Goal: Task Accomplishment & Management: Complete application form

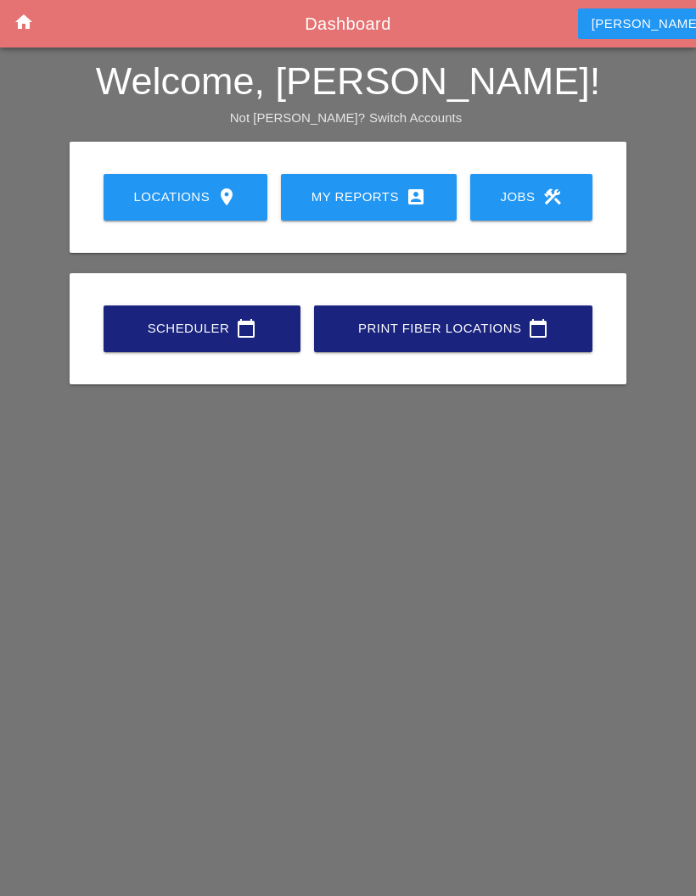
click at [367, 178] on link "My Reports account_box" at bounding box center [369, 197] width 176 height 47
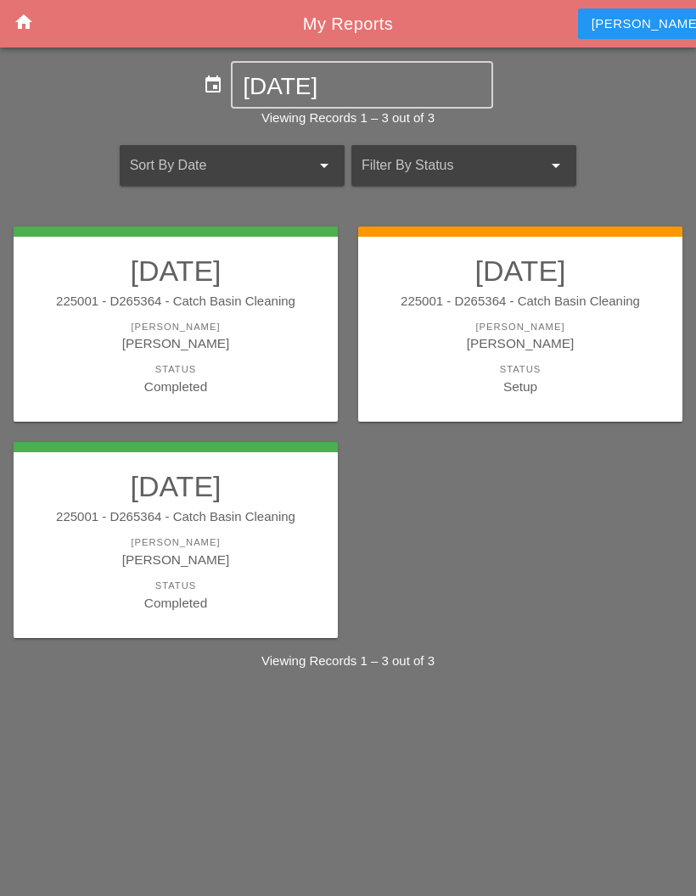
click at [568, 349] on div "[PERSON_NAME]" at bounding box center [520, 343] width 290 height 20
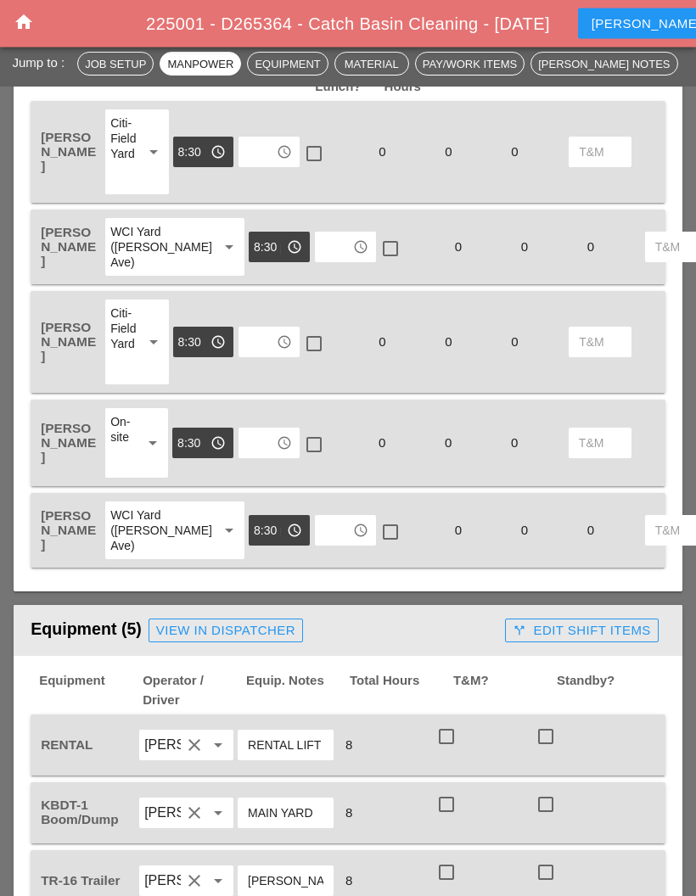
scroll to position [904, 0]
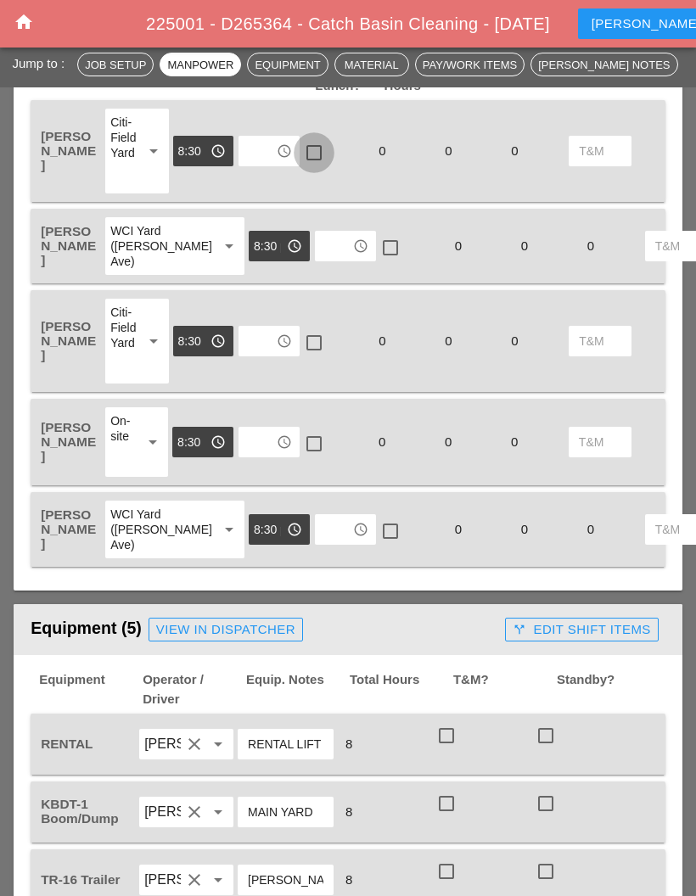
click at [316, 148] on div at bounding box center [313, 152] width 29 height 29
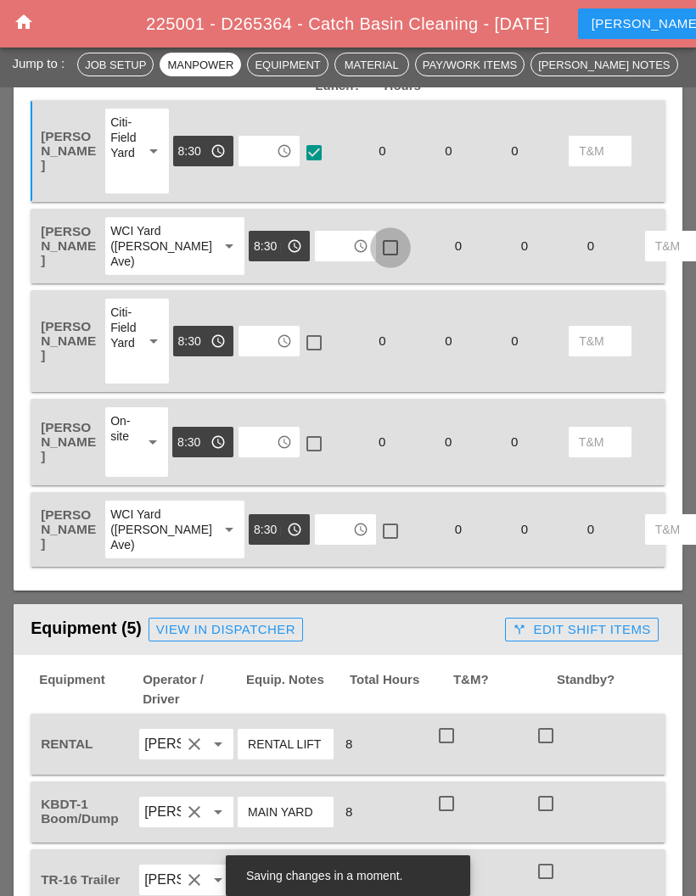
click at [376, 254] on div at bounding box center [390, 247] width 29 height 29
click at [314, 357] on div at bounding box center [313, 342] width 29 height 29
click at [314, 451] on div at bounding box center [313, 443] width 29 height 29
click at [376, 545] on div at bounding box center [390, 531] width 29 height 29
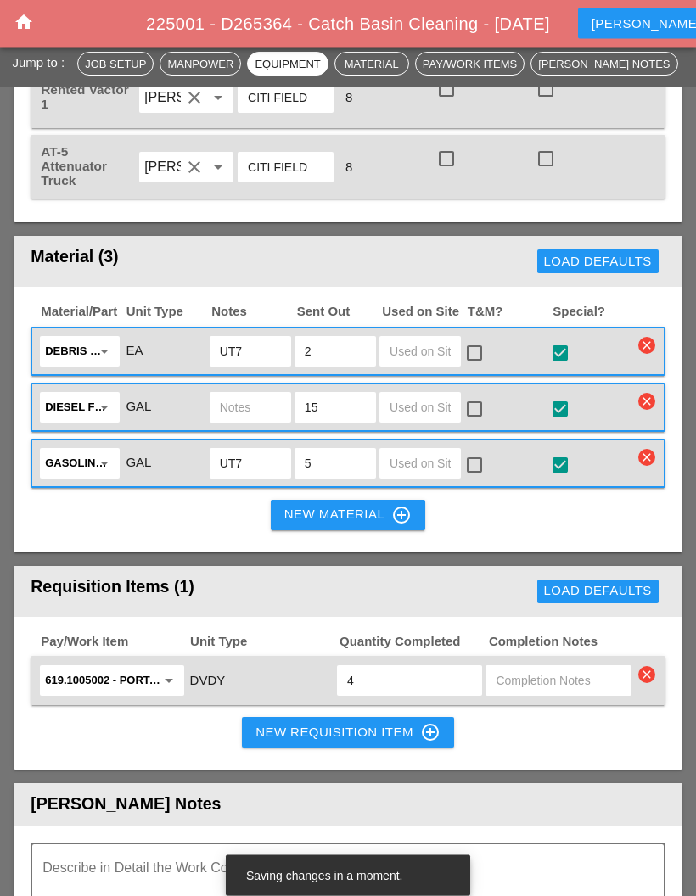
scroll to position [1754, 0]
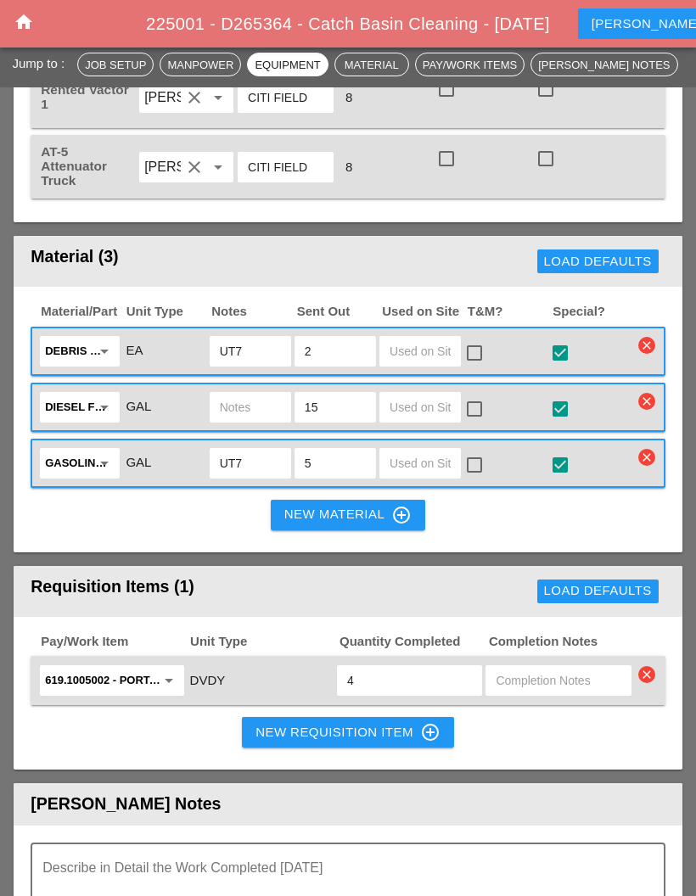
click at [173, 888] on textarea "Describe in Detail the Work Completed Today" at bounding box center [340, 884] width 597 height 41
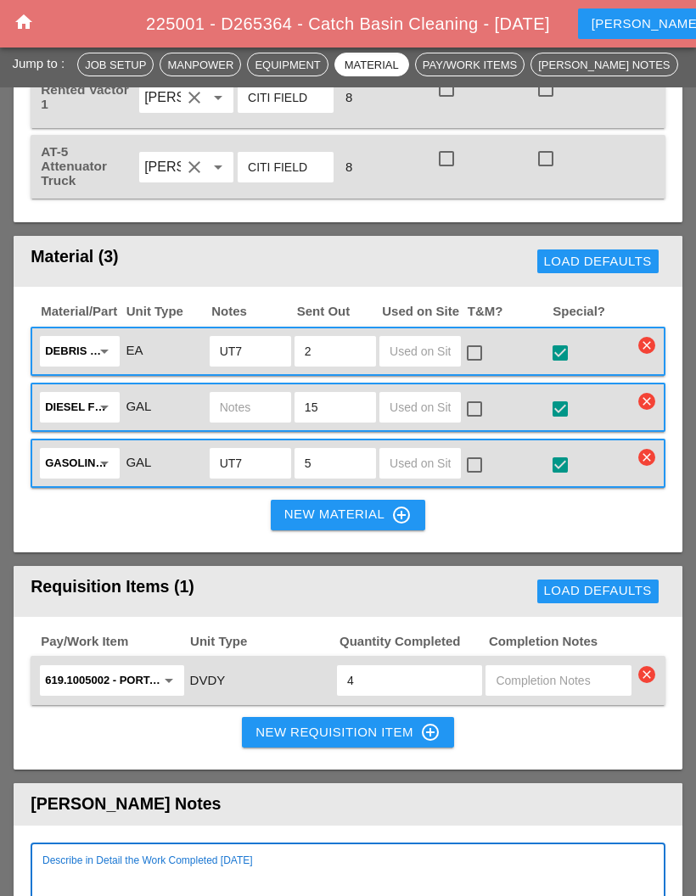
scroll to position [2012, 0]
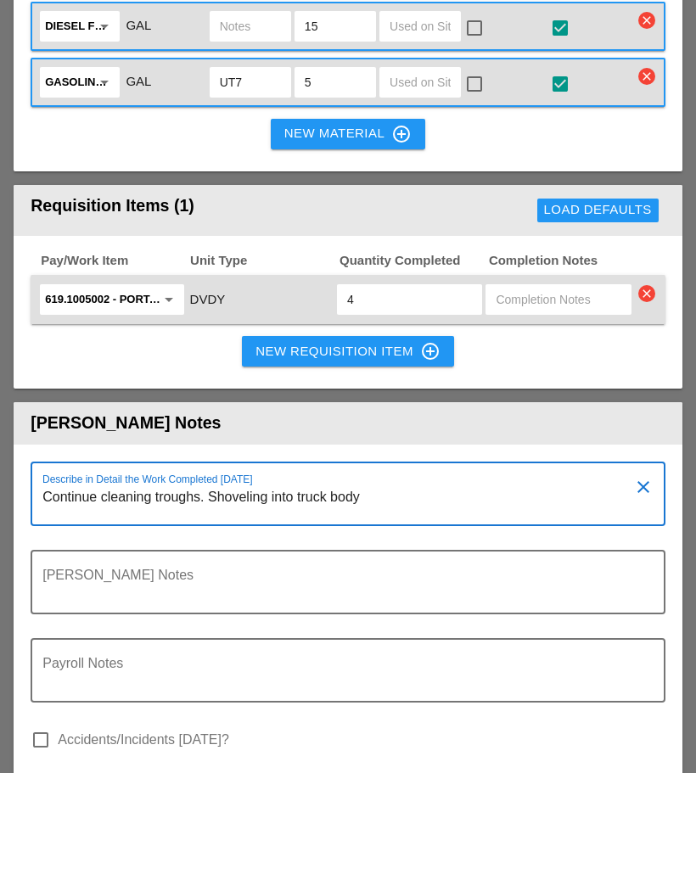
type textarea "Continue cleaning troughs. Shoveling into truck body"
click at [176, 409] on div "619.1005002 - Portable Work Zone Camera arrow_drop_down" at bounding box center [111, 422] width 133 height 27
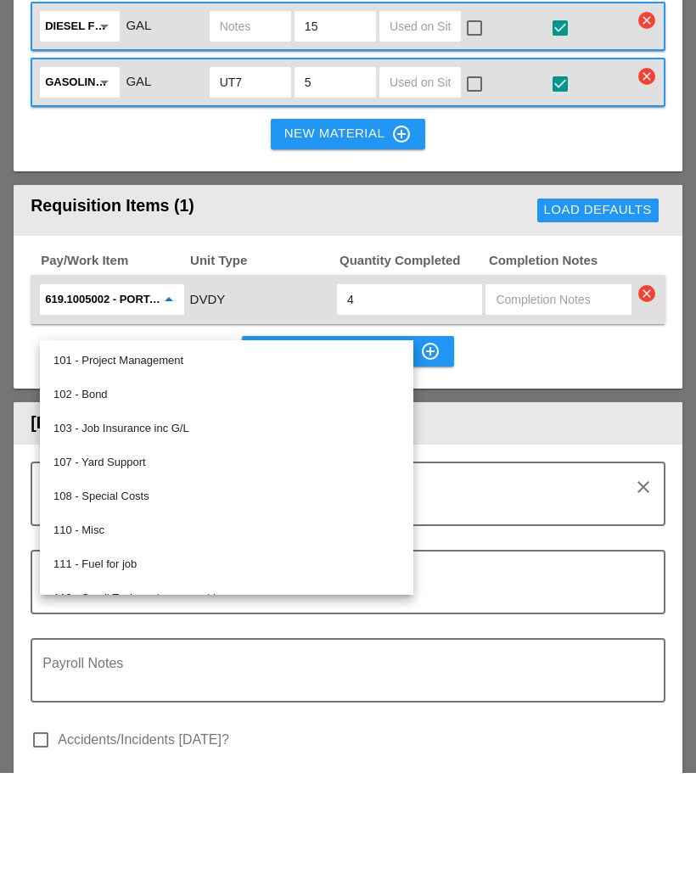
click at [294, 374] on span "Unit Type" at bounding box center [262, 384] width 149 height 20
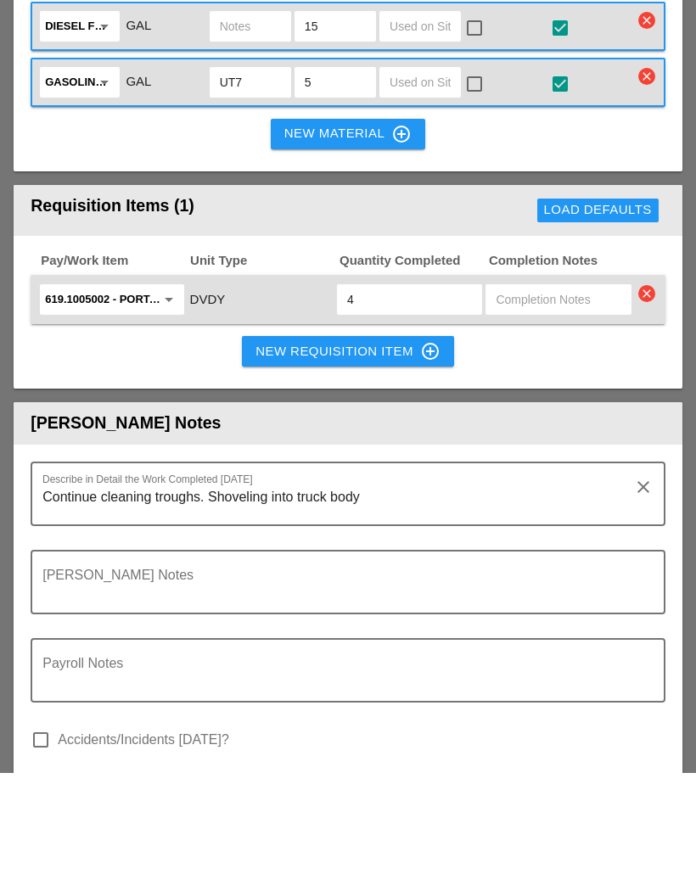
scroll to position [2136, 0]
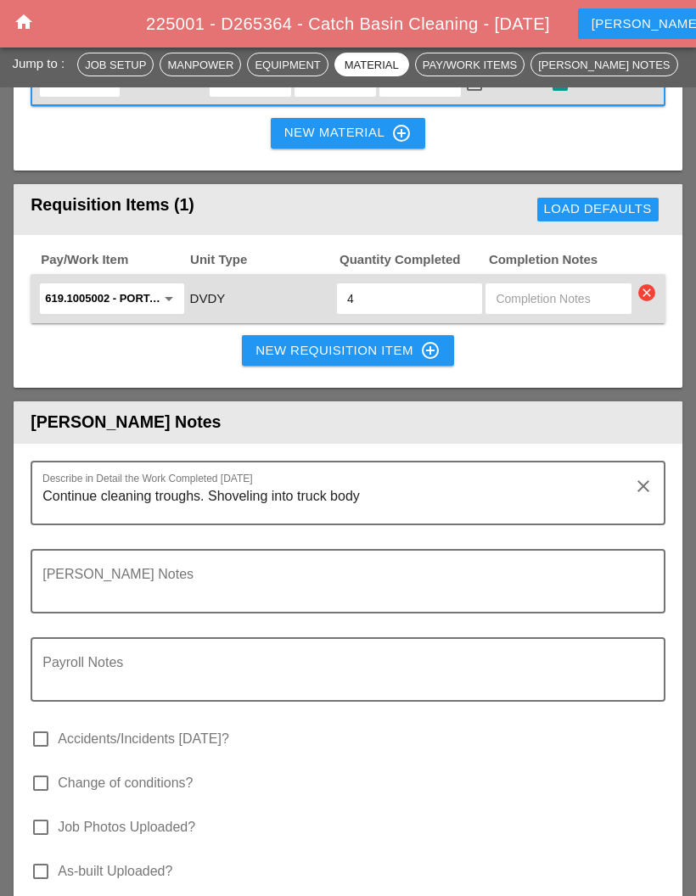
click at [374, 361] on div "New Requisition Item control_point" at bounding box center [347, 350] width 185 height 20
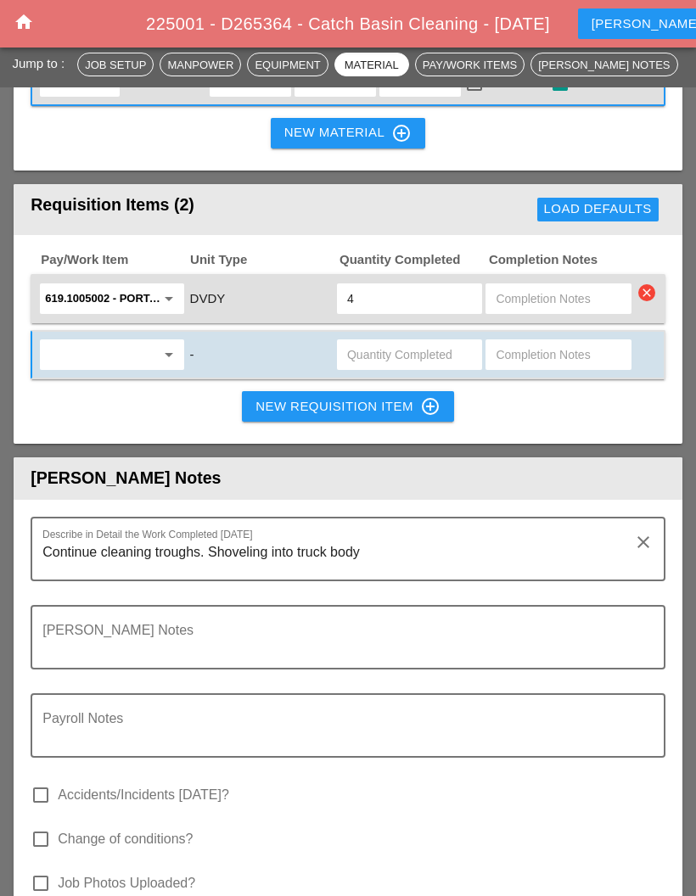
click at [130, 368] on input "text" at bounding box center [99, 354] width 109 height 27
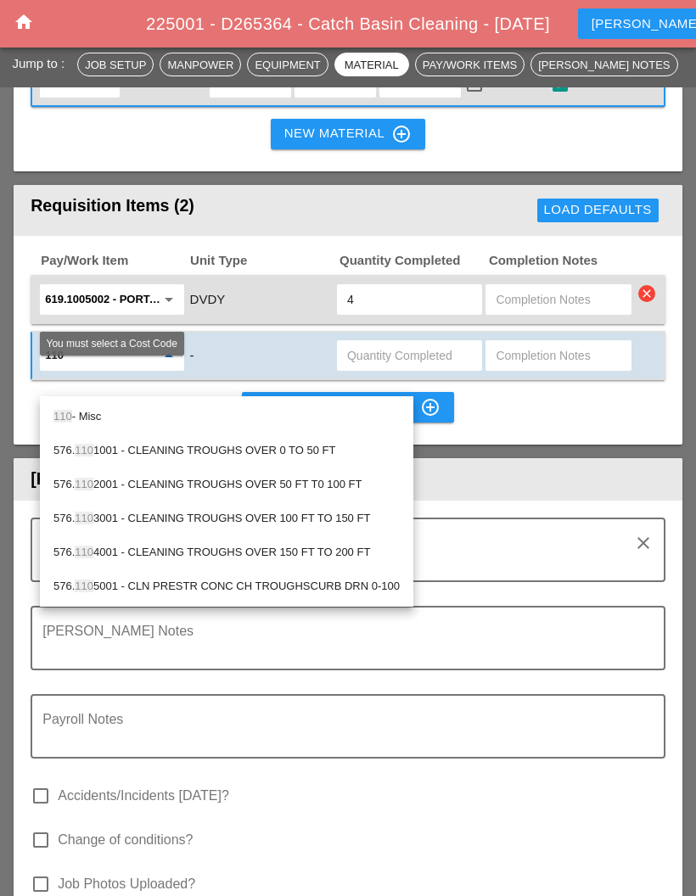
type input "1102"
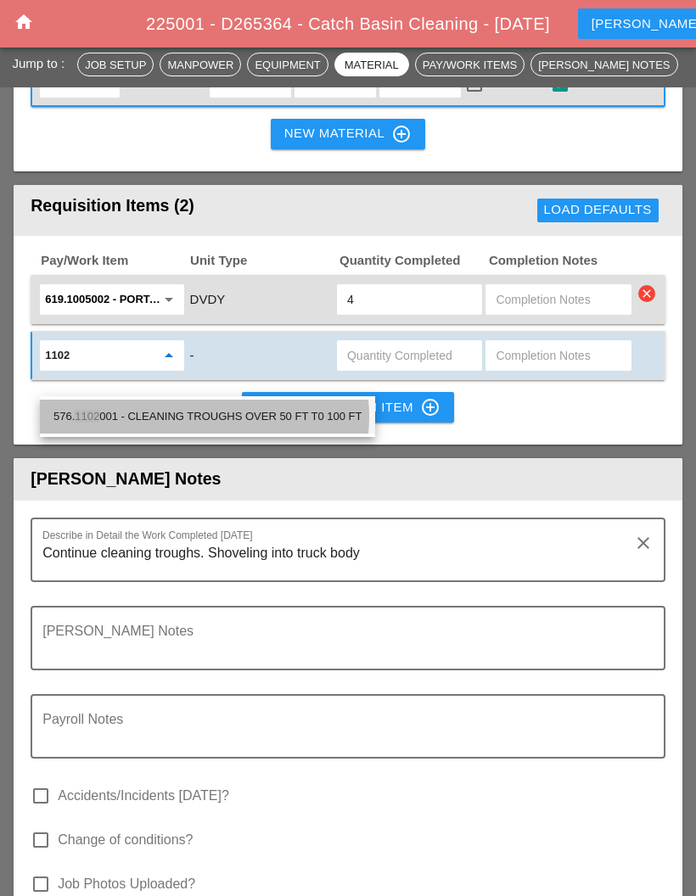
click at [299, 413] on div "576. 1102 001 - CLEANING TROUGHS OVER 50 FT T0 100 FT" at bounding box center [207, 416] width 308 height 20
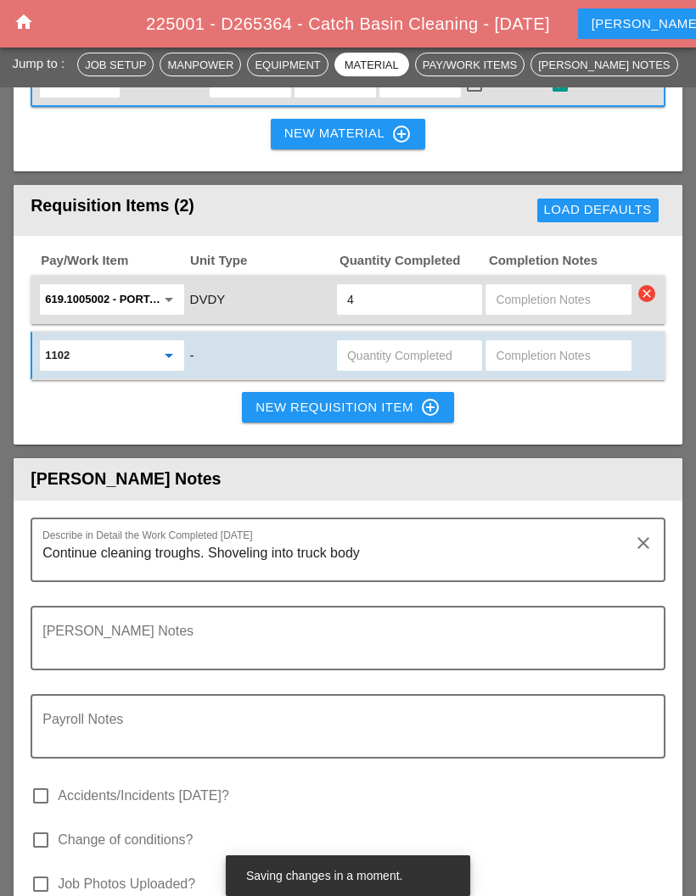
click at [164, 366] on icon "arrow_drop_down" at bounding box center [169, 355] width 20 height 20
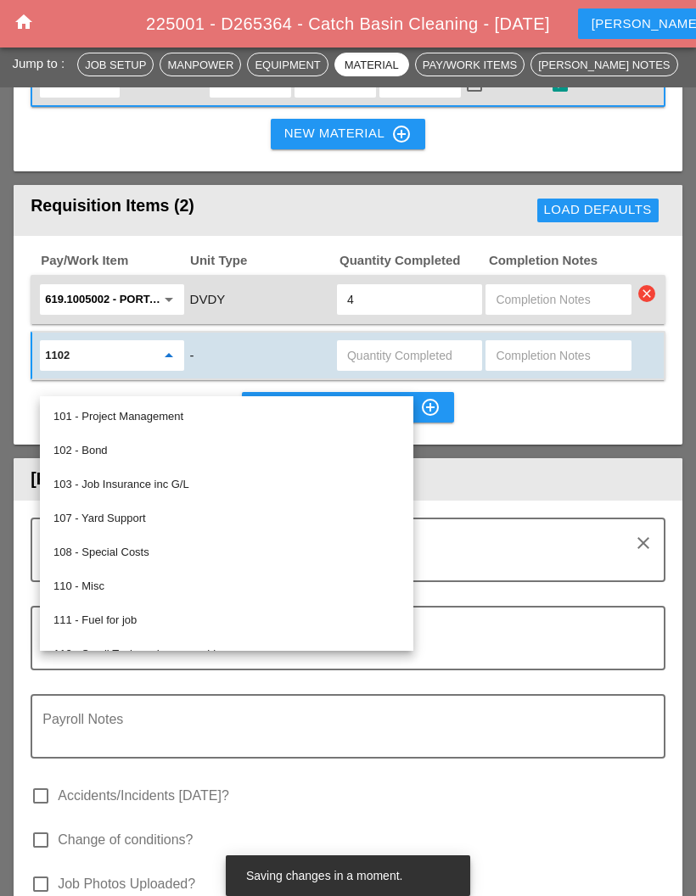
click at [260, 361] on div "-" at bounding box center [261, 356] width 148 height 36
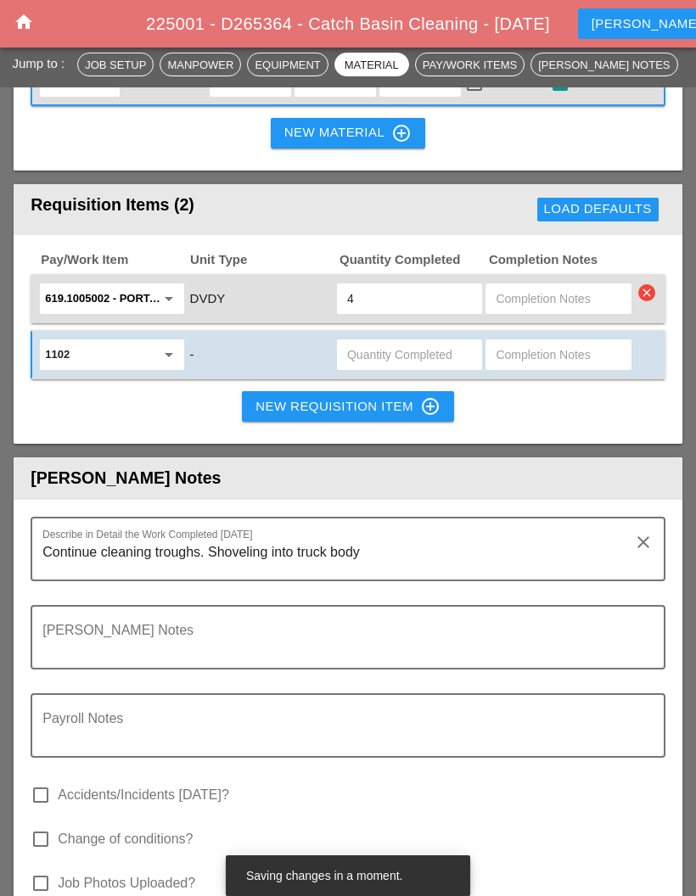
click at [556, 368] on input "text" at bounding box center [557, 354] width 125 height 27
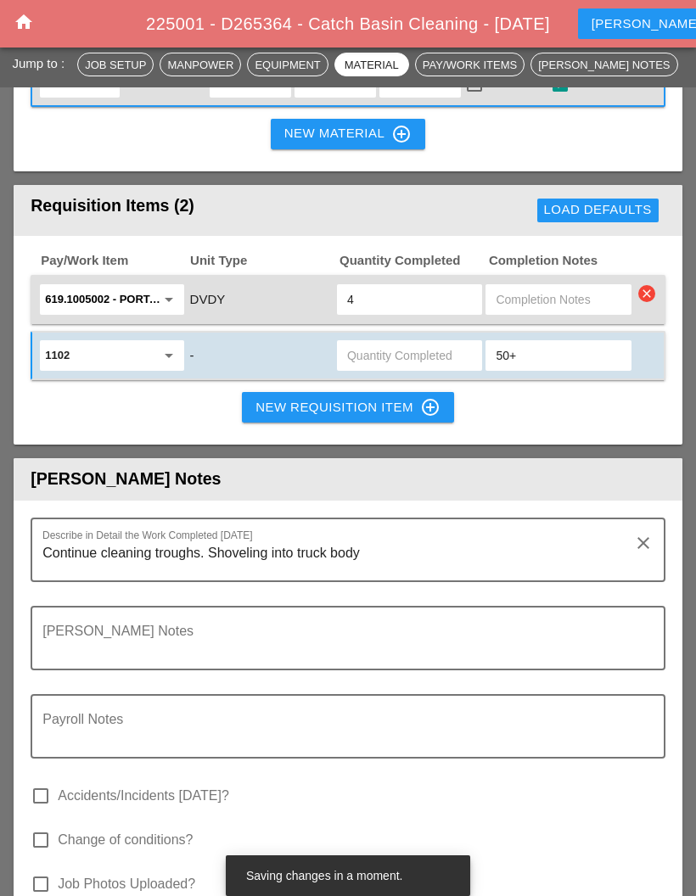
type input "50+"
click at [337, 417] on div "New Requisition Item control_point" at bounding box center [347, 407] width 185 height 20
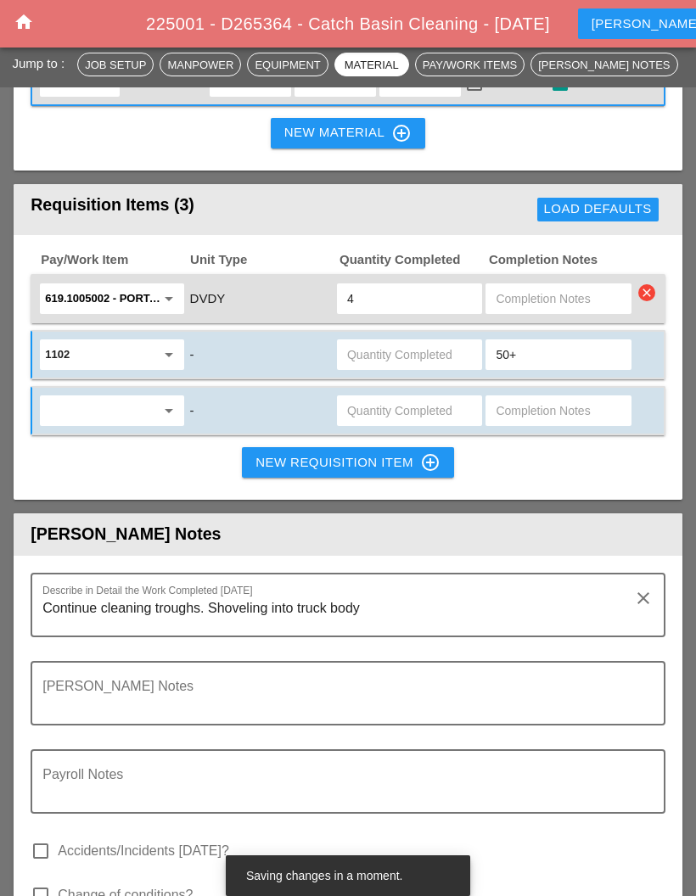
click at [151, 424] on input "text" at bounding box center [99, 410] width 109 height 27
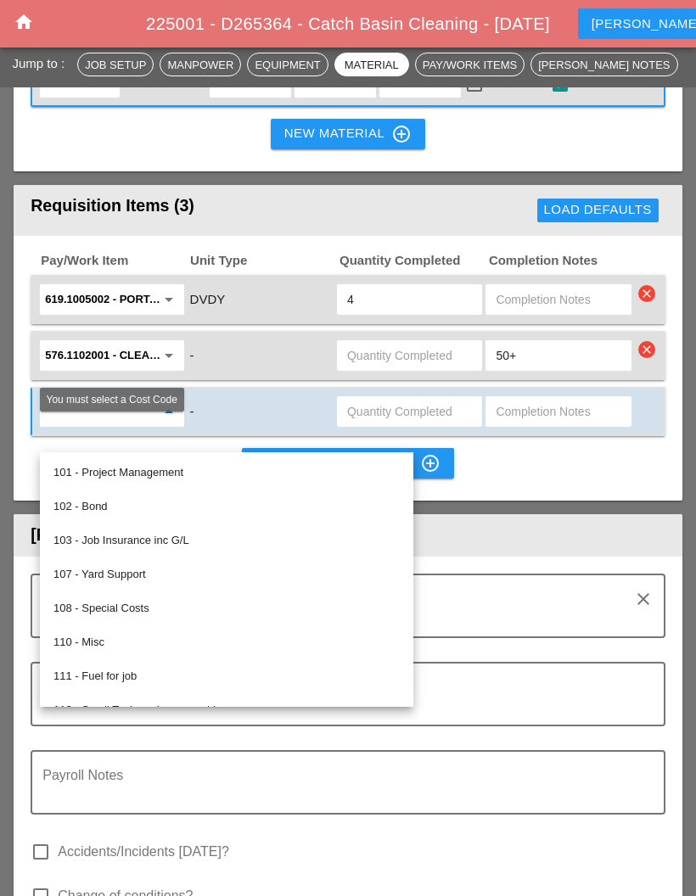
type input "F"
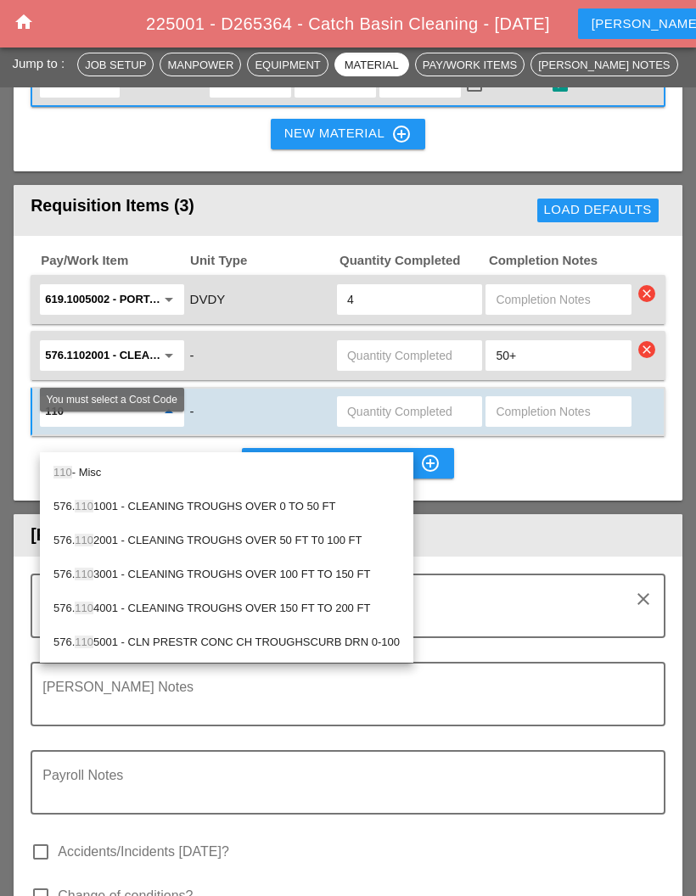
type input "1101"
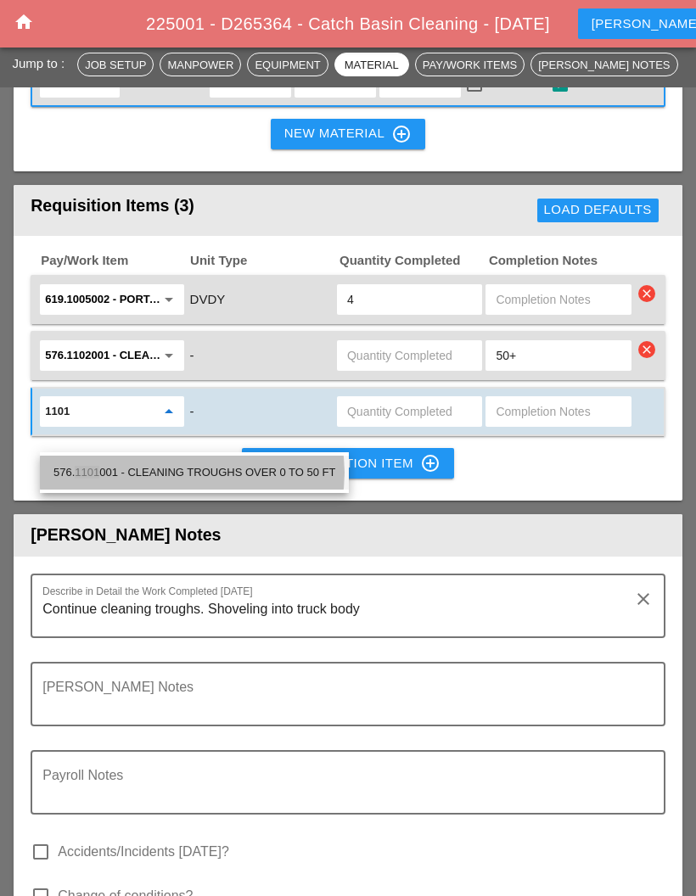
click at [288, 476] on div "576. 1101 001 - CLEANING TROUGHS OVER 0 TO 50 FT" at bounding box center [194, 472] width 282 height 20
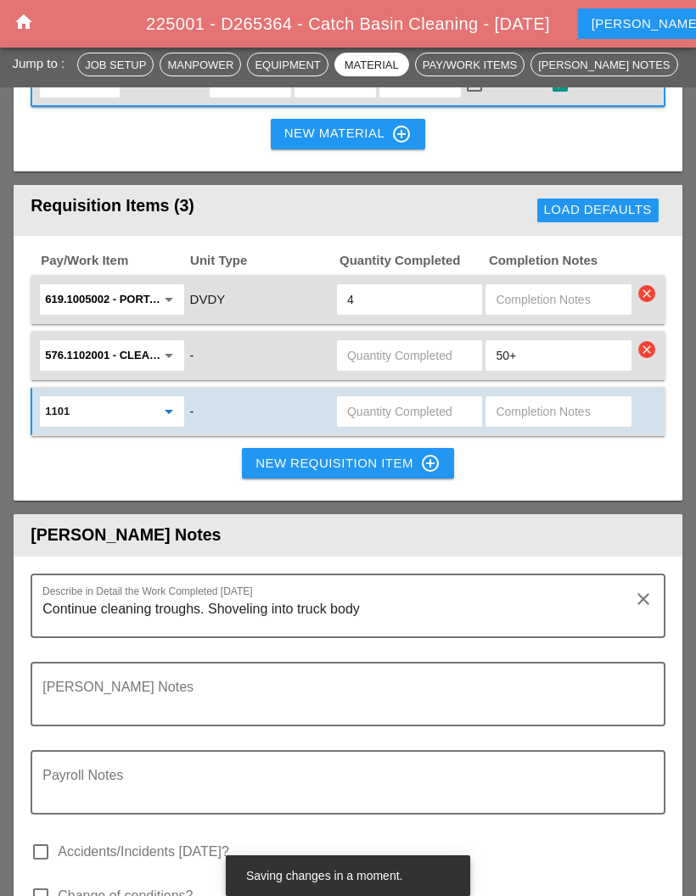
click at [537, 425] on input "text" at bounding box center [557, 411] width 125 height 27
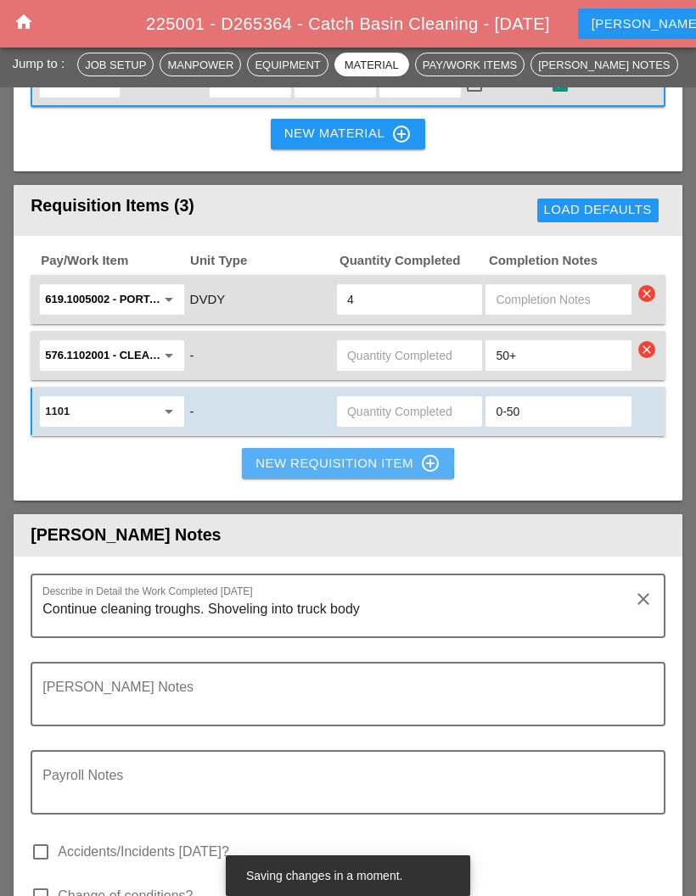
type input "0-50"
click at [380, 473] on div "New Requisition Item control_point" at bounding box center [347, 463] width 185 height 20
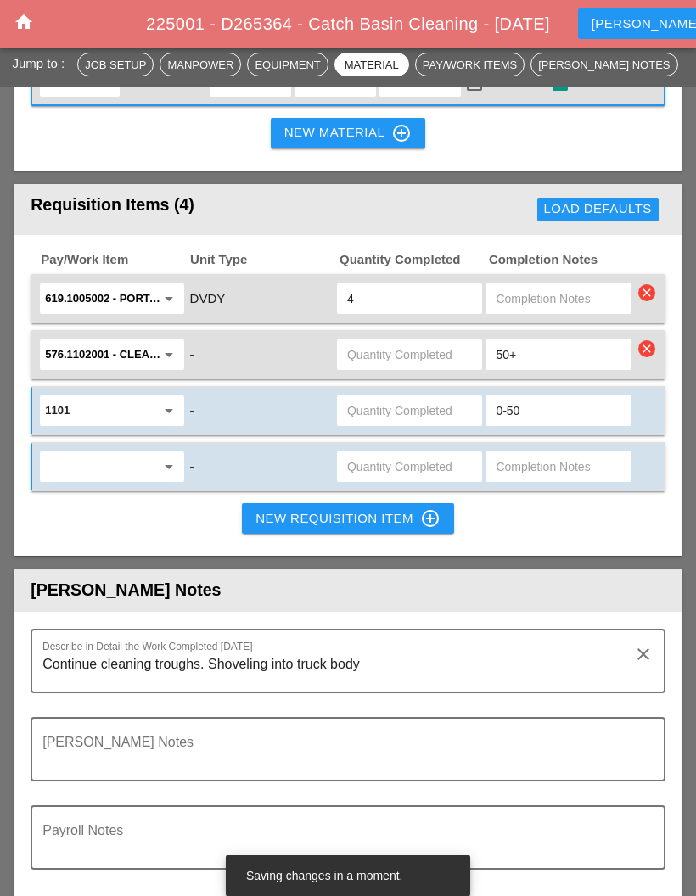
click at [563, 368] on input "50+" at bounding box center [557, 354] width 125 height 27
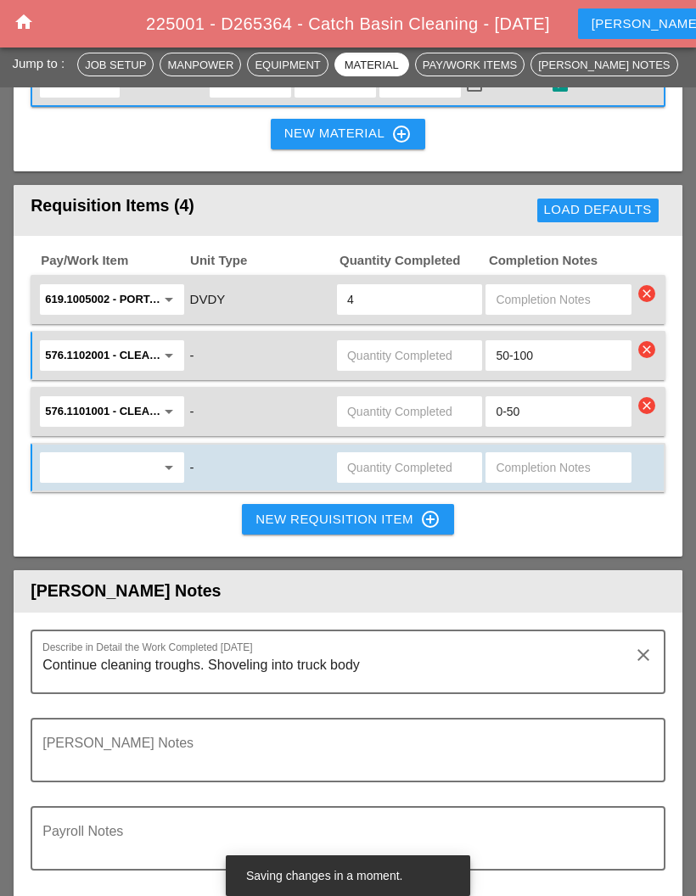
type input "50-100"
click at [152, 481] on input "text" at bounding box center [99, 467] width 109 height 27
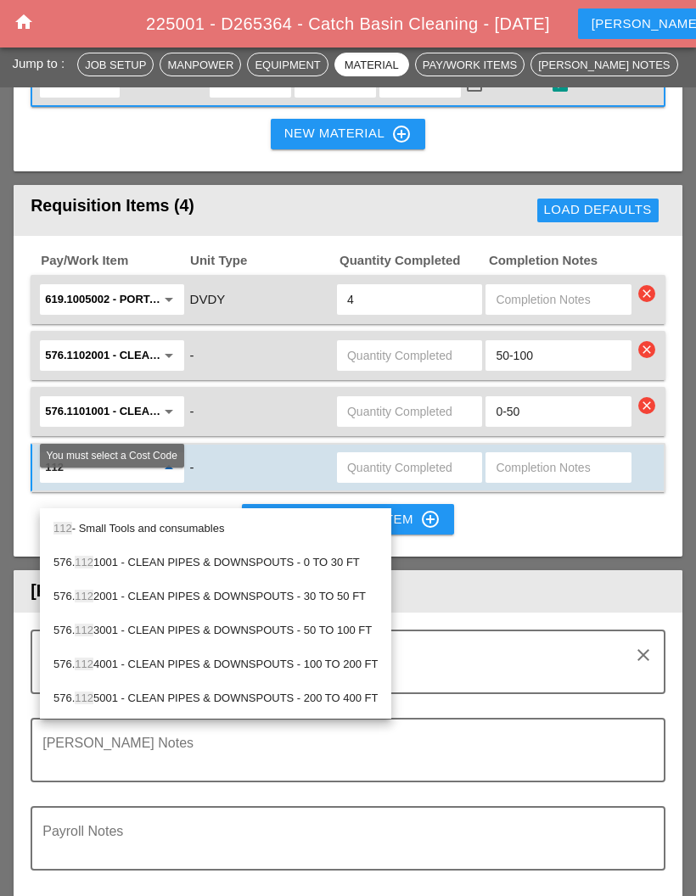
type input "1121"
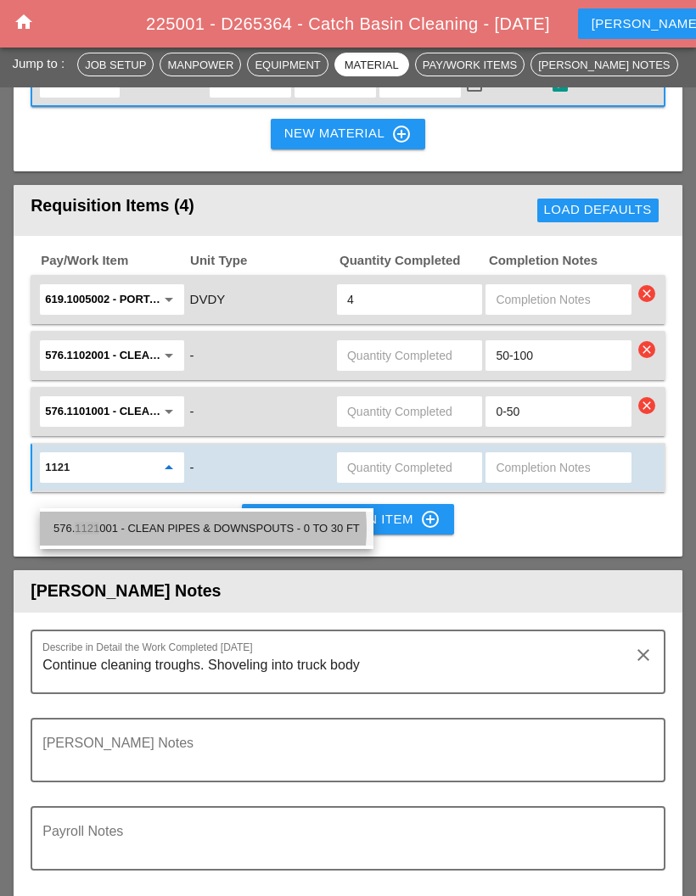
click at [255, 518] on div "576. 1121 001 - CLEAN PIPES & DOWNSPOUTS - 0 TO 30 FT" at bounding box center [206, 528] width 306 height 20
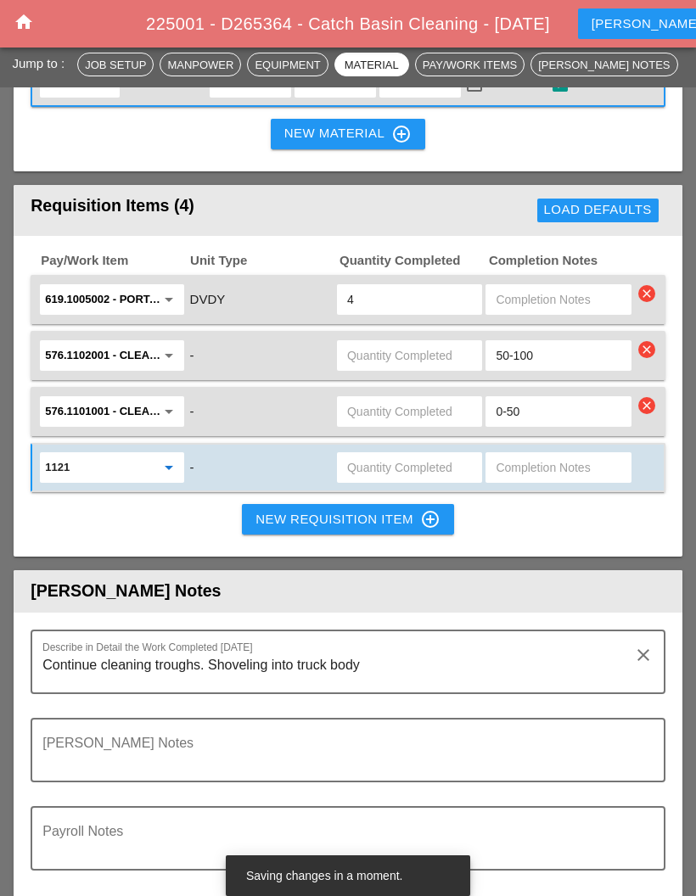
click at [533, 481] on input "text" at bounding box center [557, 467] width 125 height 27
type input "Do 0-30"
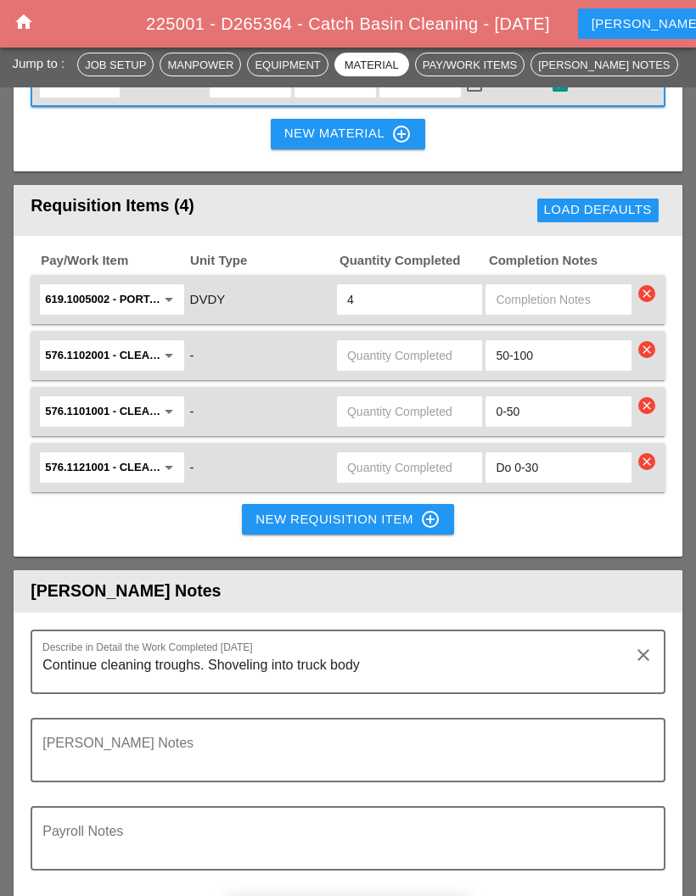
scroll to position [2136, 0]
